Goal: Task Accomplishment & Management: Complete application form

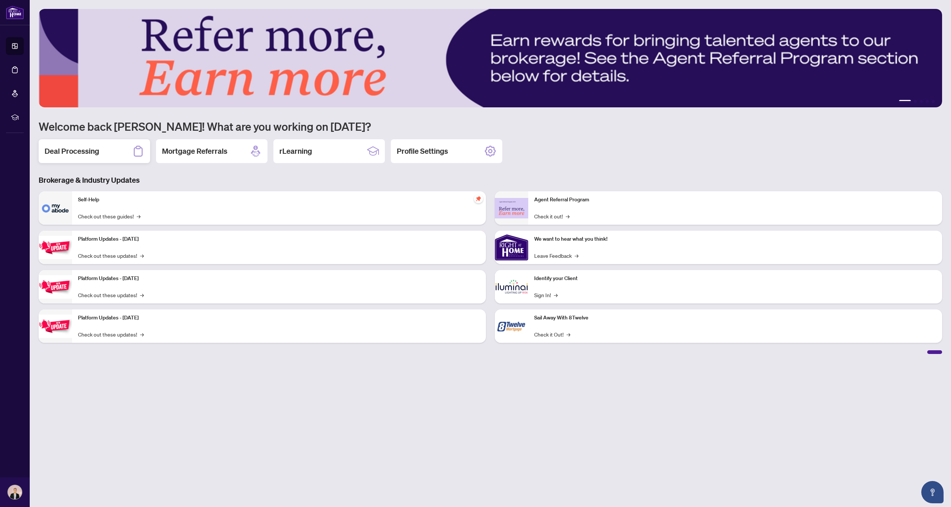
scroll to position [0, 0]
click at [85, 153] on h2 "Deal Processing" at bounding box center [72, 151] width 55 height 10
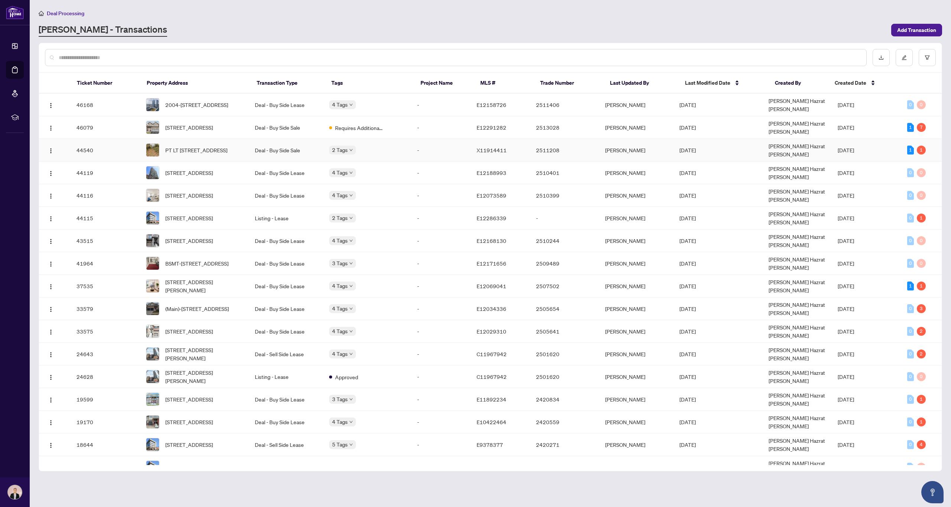
click at [280, 144] on td "Deal - Buy Side Sale" at bounding box center [286, 150] width 74 height 23
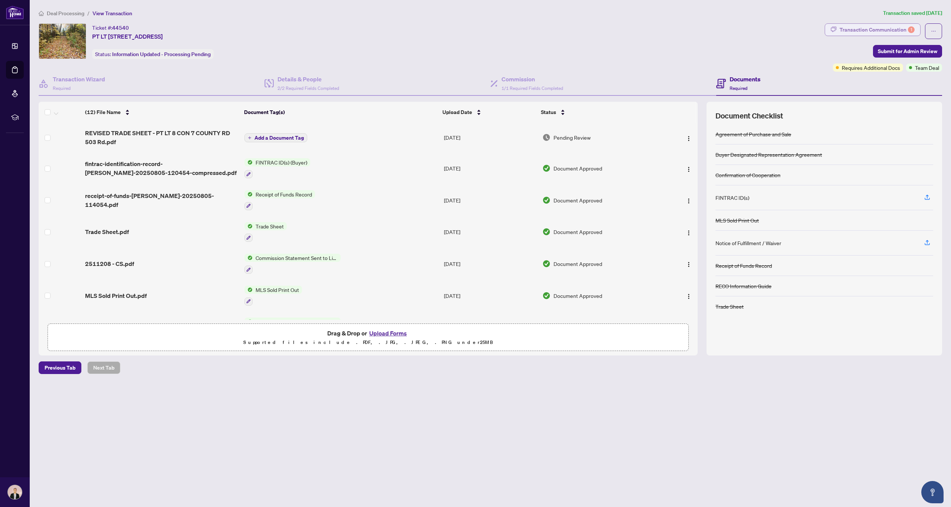
click at [871, 26] on div "Transaction Communication 1" at bounding box center [876, 30] width 75 height 12
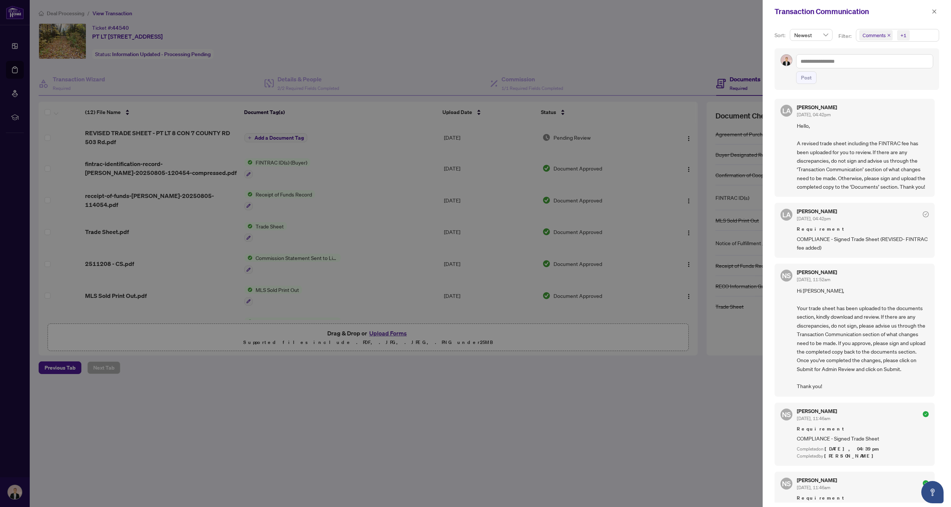
drag, startPoint x: 184, startPoint y: 366, endPoint x: 184, endPoint y: 358, distance: 8.2
click at [184, 366] on div at bounding box center [475, 253] width 951 height 507
click at [662, 34] on div at bounding box center [475, 253] width 951 height 507
click at [935, 11] on icon "close" at bounding box center [933, 11] width 5 height 5
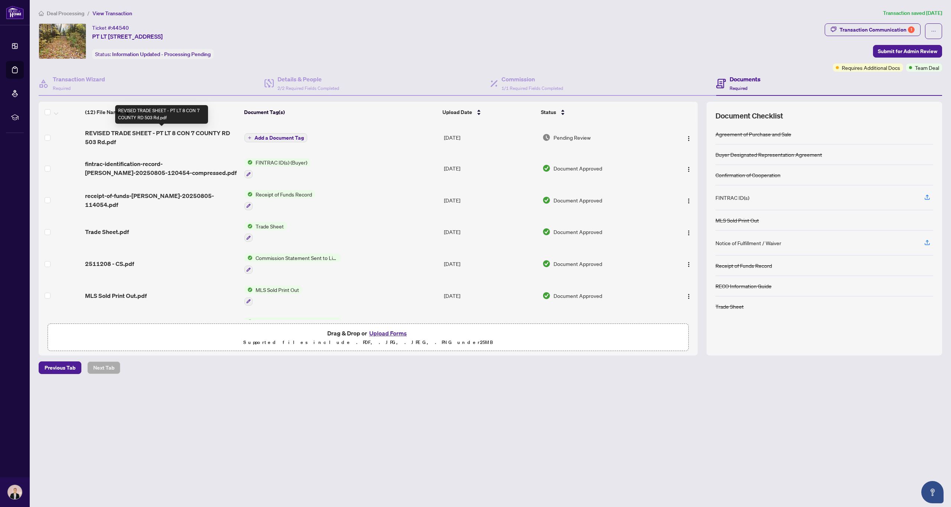
click at [173, 131] on span "REVISED TRADE SHEET - PT LT 8 CON 7 COUNTY RD 503 Rd.pdf" at bounding box center [161, 137] width 153 height 18
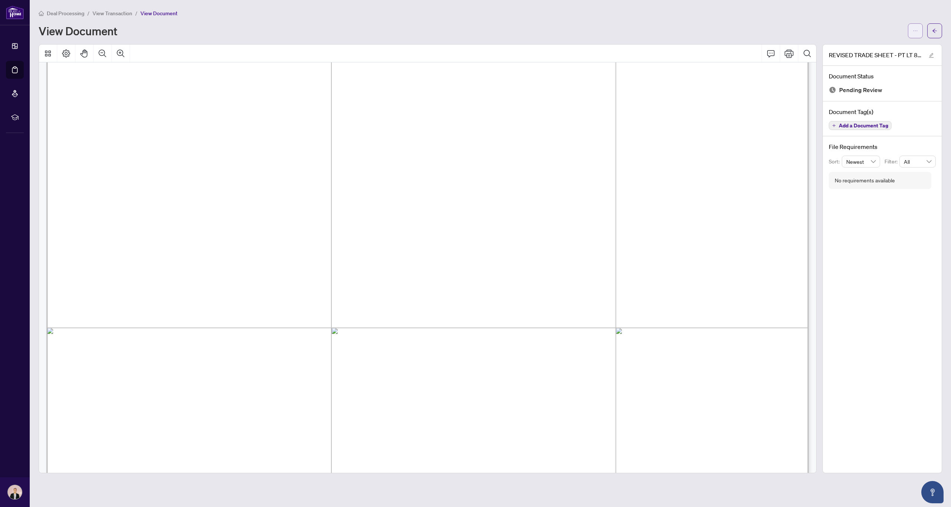
click at [916, 27] on span "button" at bounding box center [914, 31] width 5 height 12
click at [876, 46] on span "Download" at bounding box center [888, 47] width 56 height 8
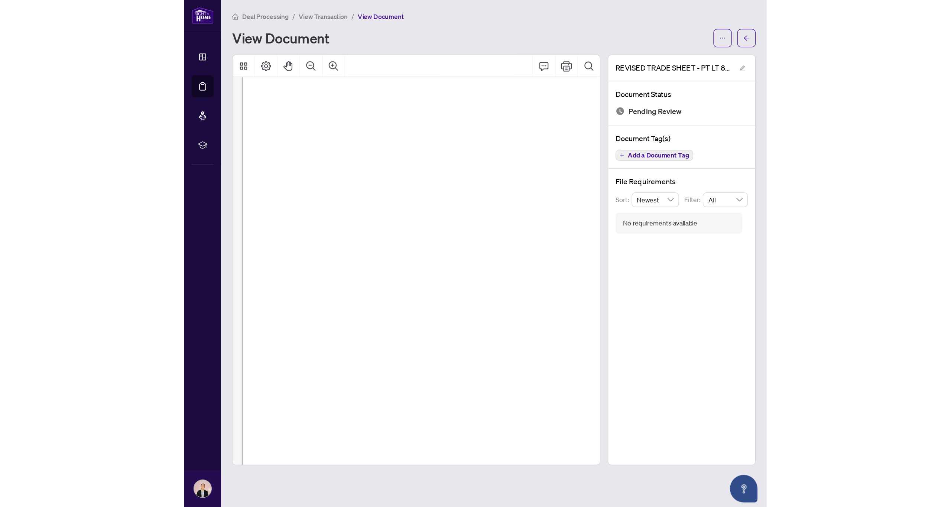
scroll to position [180, 0]
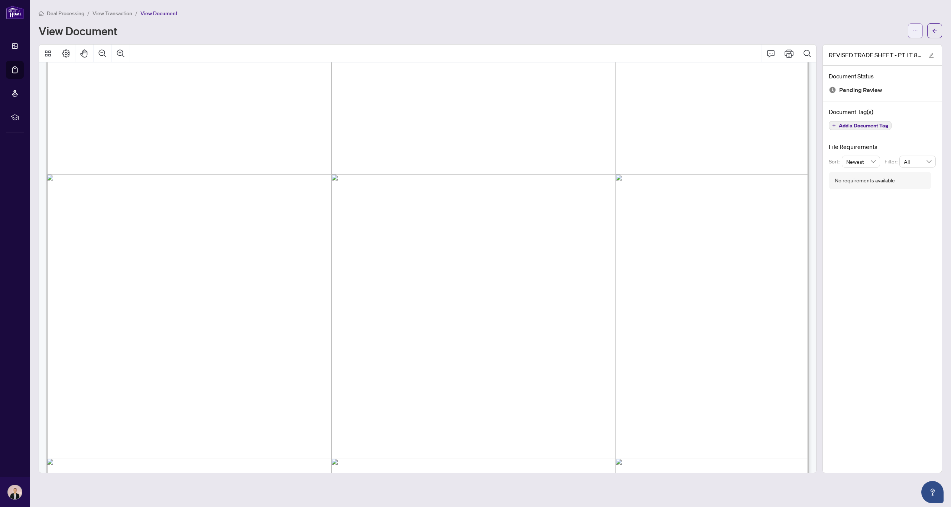
click at [919, 29] on button "button" at bounding box center [914, 30] width 15 height 15
click at [874, 82] on span "Archive" at bounding box center [888, 82] width 56 height 8
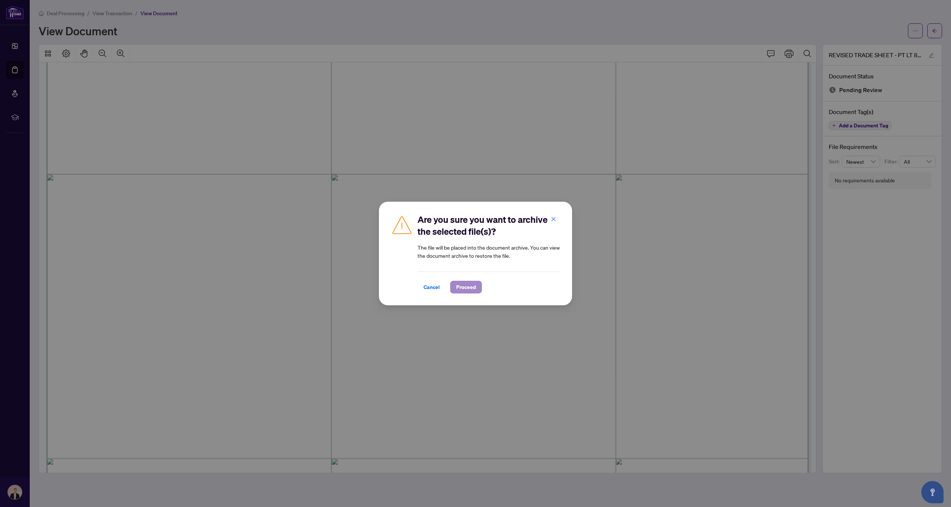
click at [462, 286] on span "Proceed" at bounding box center [466, 287] width 20 height 12
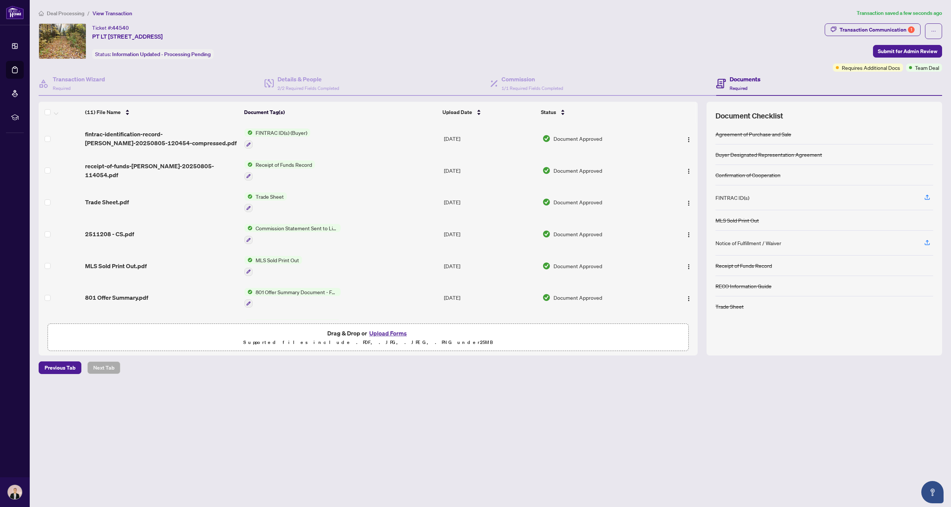
click at [132, 199] on div "Trade Sheet.pdf" at bounding box center [161, 202] width 153 height 9
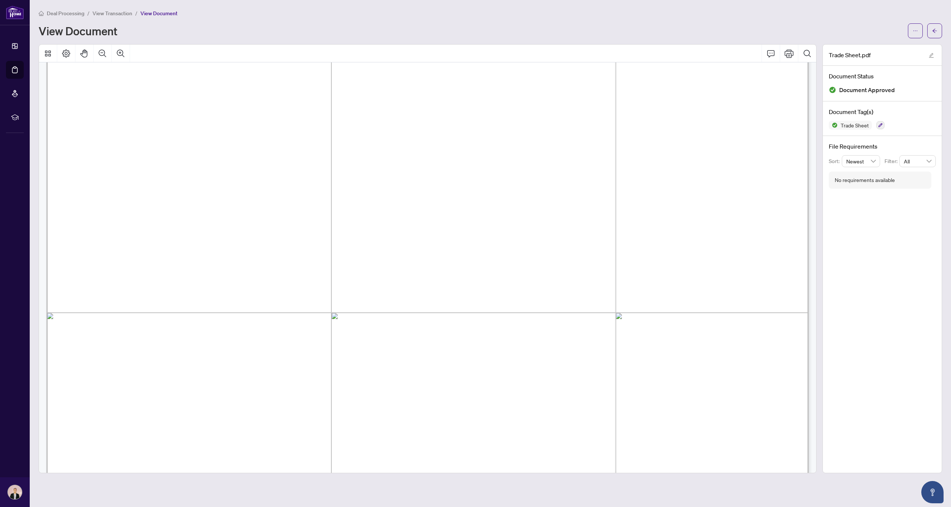
scroll to position [48, 0]
click at [934, 33] on span "button" at bounding box center [934, 31] width 5 height 12
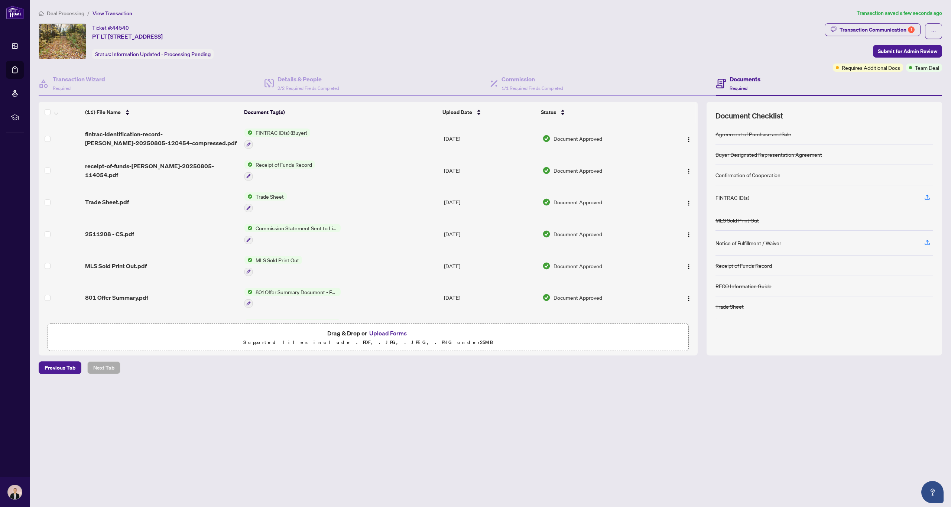
click at [391, 331] on button "Upload Forms" at bounding box center [388, 333] width 42 height 10
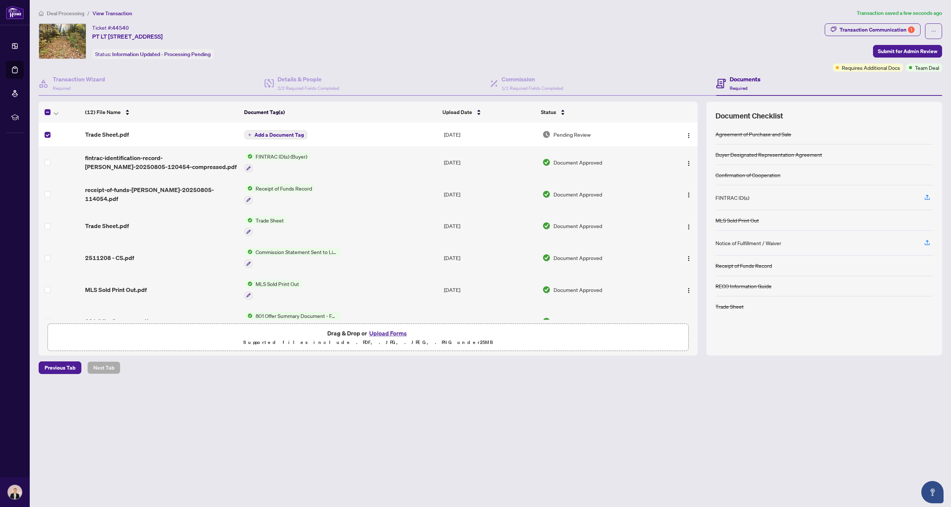
click at [295, 133] on span "Add a Document Tag" at bounding box center [278, 134] width 49 height 5
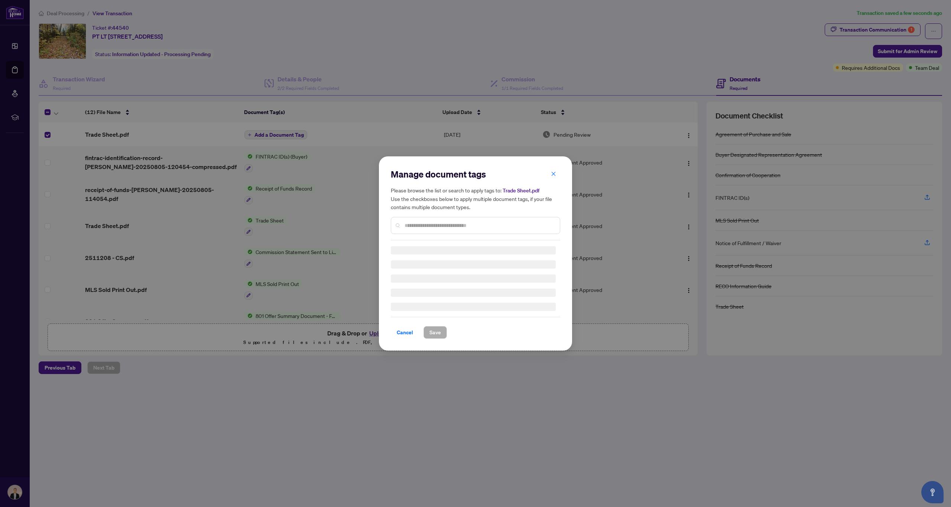
click at [437, 222] on input "text" at bounding box center [478, 225] width 149 height 8
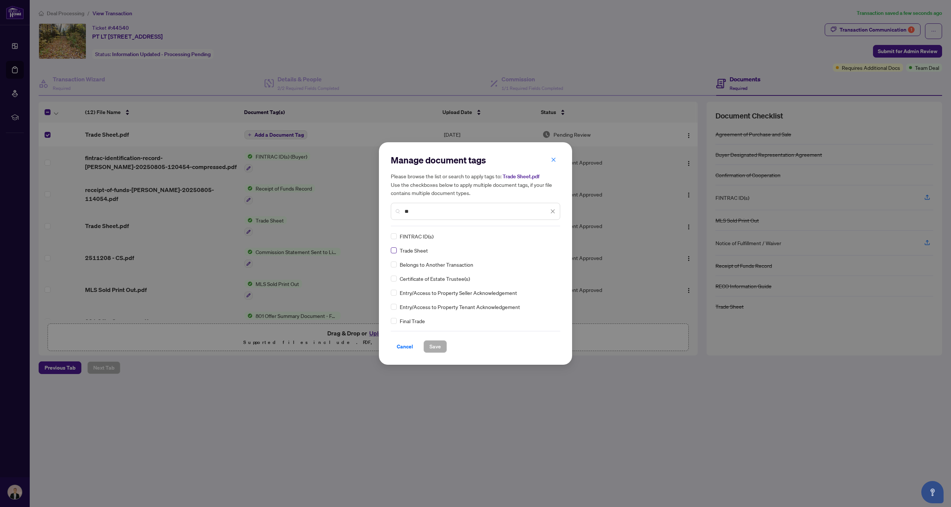
type input "**"
click at [438, 345] on span "Save" at bounding box center [435, 346] width 12 height 12
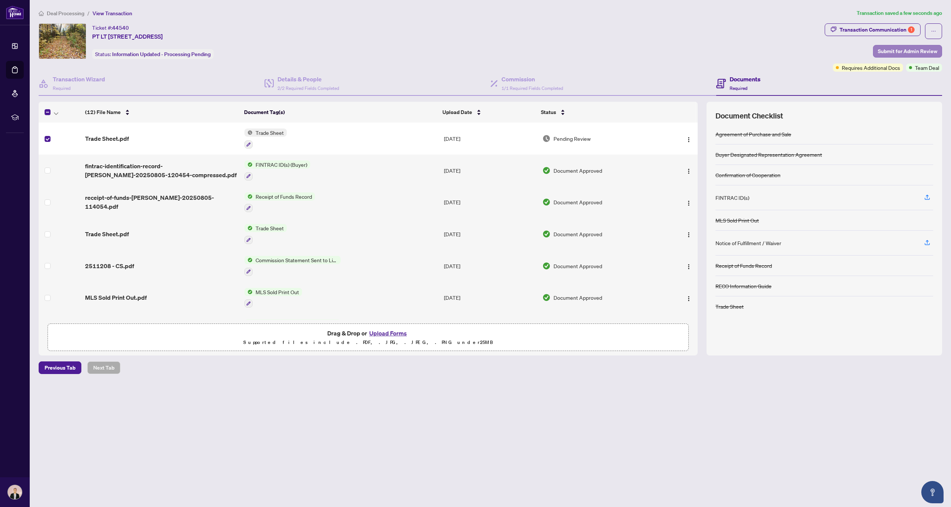
click at [902, 52] on span "Submit for Admin Review" at bounding box center [906, 51] width 59 height 12
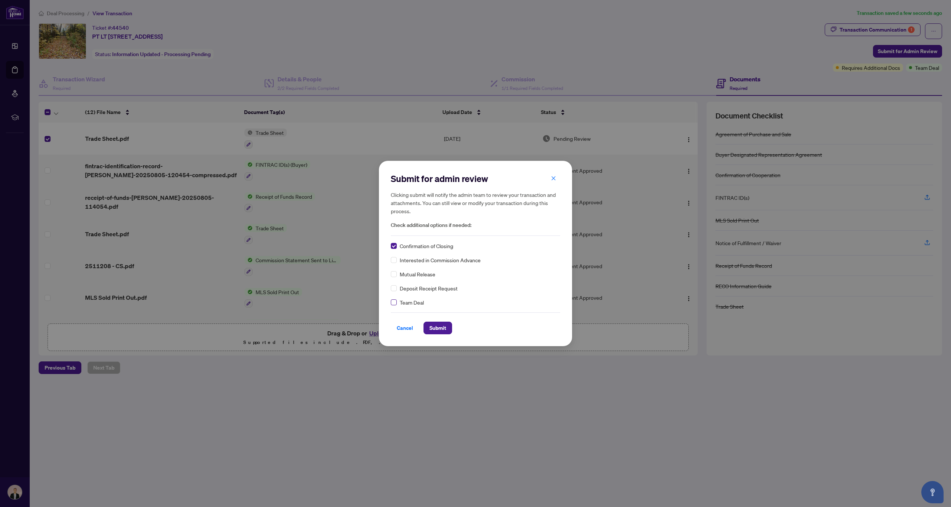
click at [392, 304] on span at bounding box center [394, 302] width 6 height 6
click at [439, 330] on span "Submit" at bounding box center [437, 328] width 17 height 12
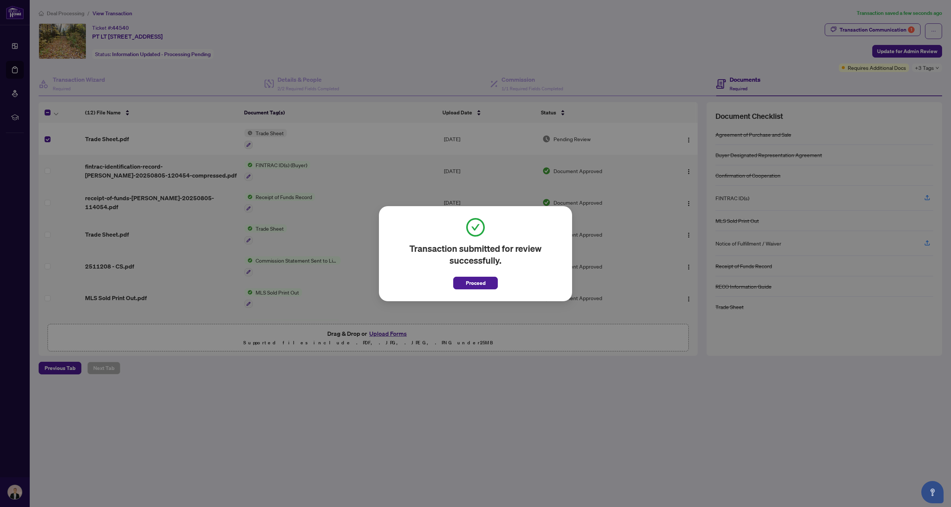
click at [470, 284] on span "Proceed" at bounding box center [476, 283] width 20 height 12
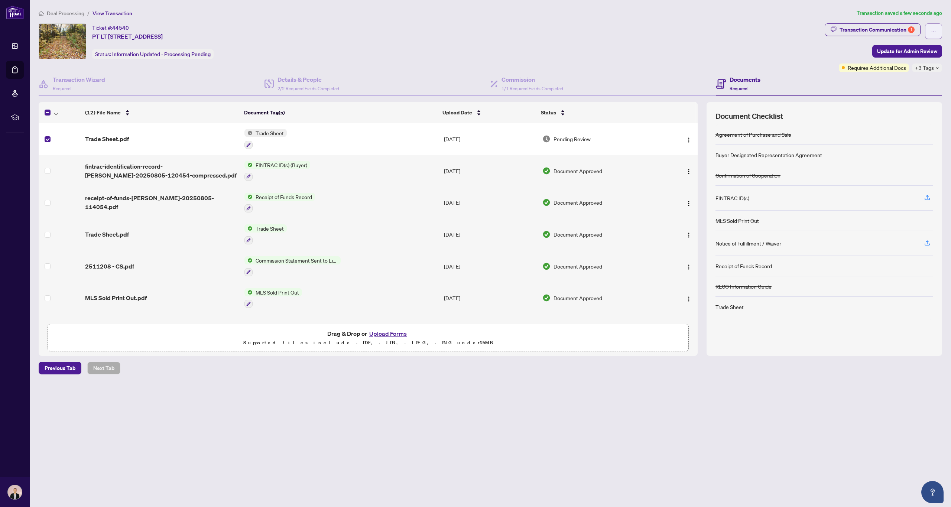
click at [932, 30] on icon "ellipsis" at bounding box center [933, 31] width 5 height 5
click at [821, 48] on div "Ticket #: 44540 PT LT [STREET_ADDRESS] Status: Information Updated - Processing…" at bounding box center [430, 41] width 783 height 36
